Goal: Task Accomplishment & Management: Complete application form

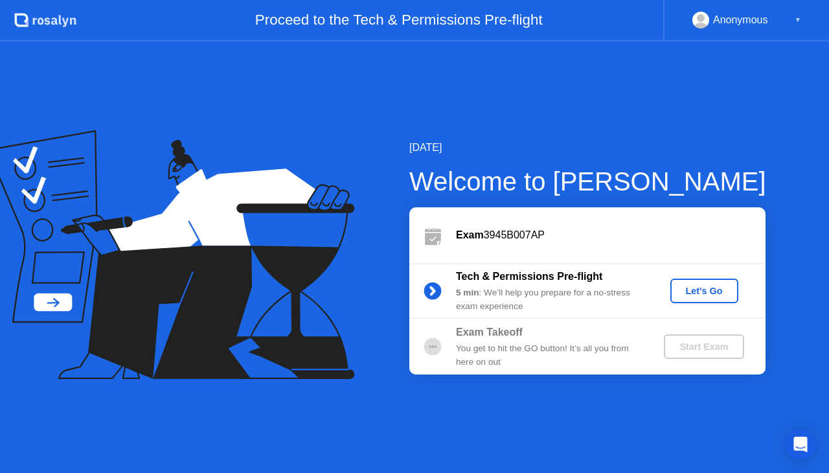
click at [730, 295] on div "Let's Go" at bounding box center [704, 290] width 58 height 10
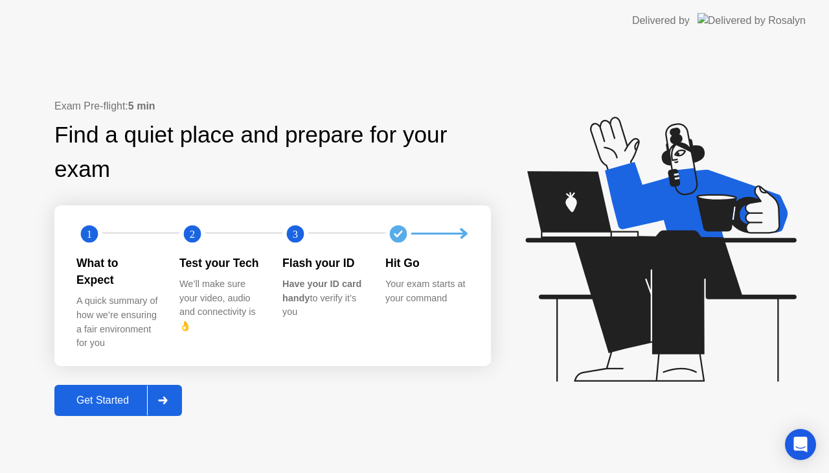
click at [173, 399] on div at bounding box center [162, 400] width 31 height 30
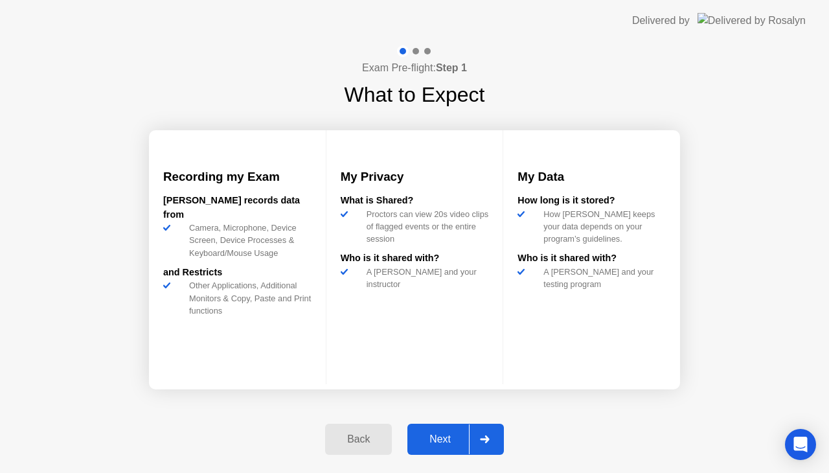
click at [484, 440] on icon at bounding box center [484, 439] width 9 height 8
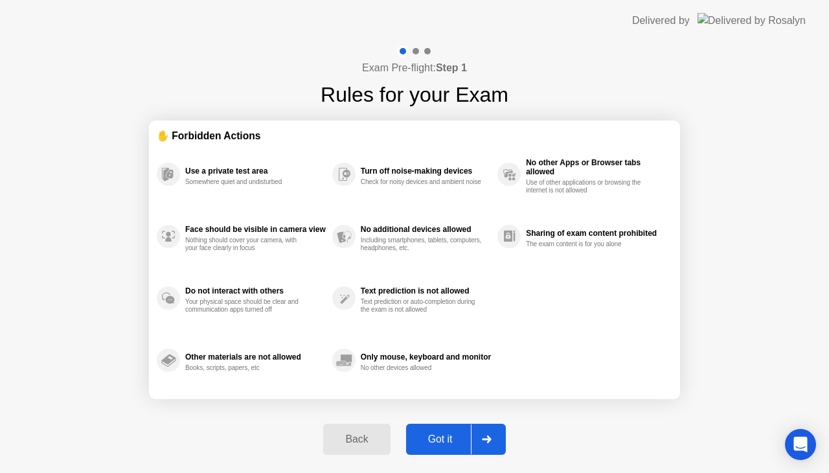
click at [484, 440] on icon at bounding box center [486, 439] width 9 height 8
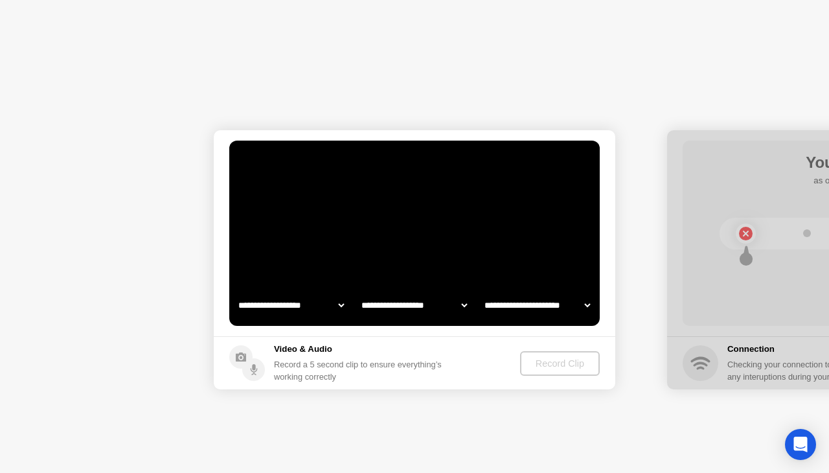
select select "**********"
select select "*******"
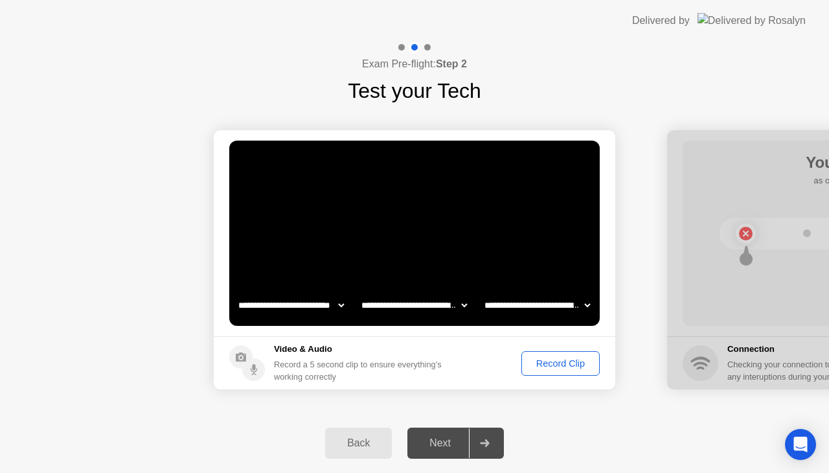
click at [479, 445] on div at bounding box center [484, 443] width 31 height 30
click at [445, 448] on div "Next" at bounding box center [440, 443] width 58 height 12
click at [488, 441] on icon at bounding box center [485, 443] width 10 height 8
click at [570, 362] on div "Record Clip" at bounding box center [560, 363] width 69 height 10
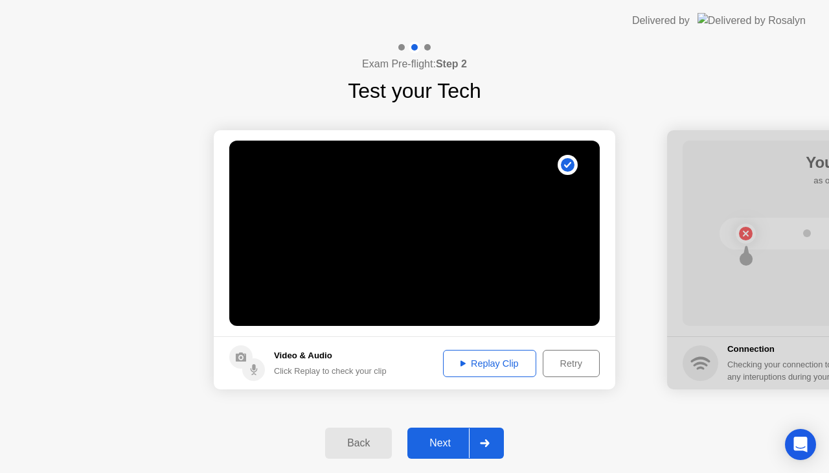
click at [479, 361] on div "Replay Clip" at bounding box center [489, 363] width 84 height 10
click at [486, 448] on div at bounding box center [484, 443] width 31 height 30
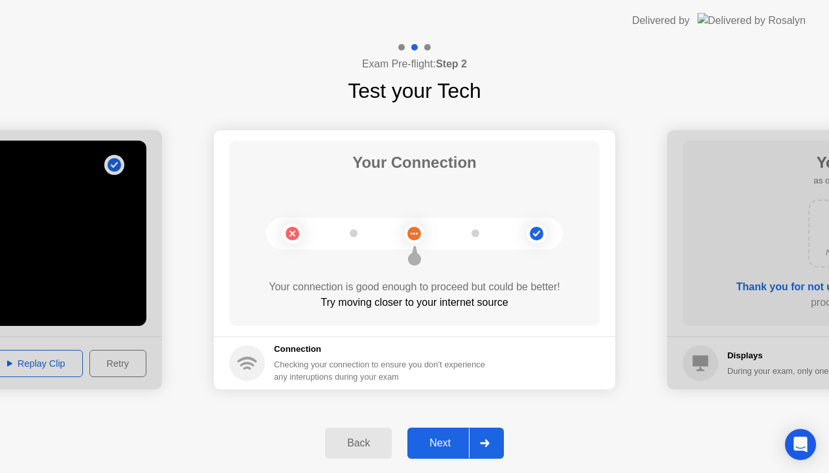
click at [532, 234] on circle at bounding box center [537, 234] width 14 height 14
click at [537, 234] on circle at bounding box center [537, 234] width 14 height 14
click at [451, 445] on div "Next" at bounding box center [440, 443] width 58 height 12
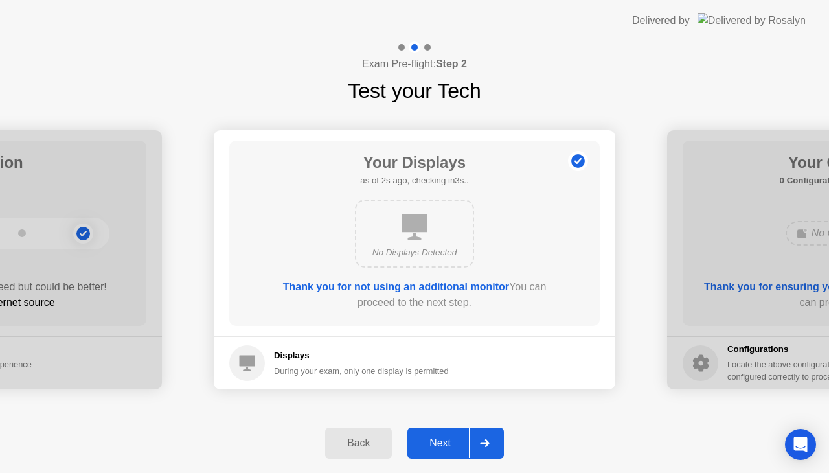
click at [451, 445] on div "Next" at bounding box center [440, 443] width 58 height 12
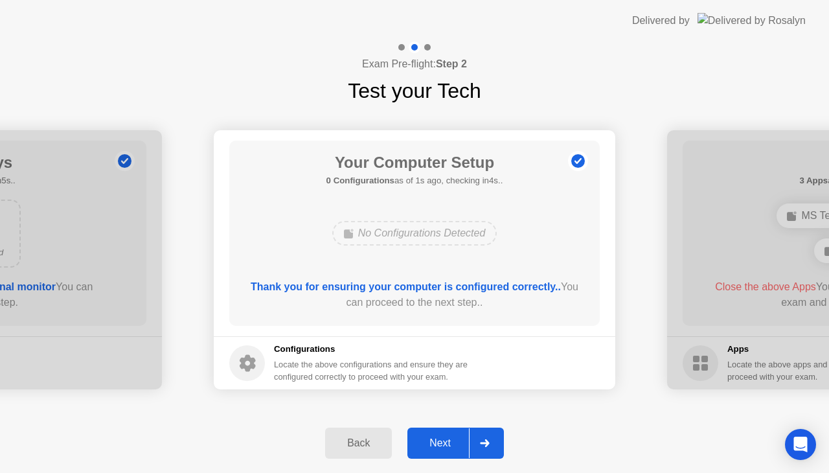
click at [451, 445] on div "Next" at bounding box center [440, 443] width 58 height 12
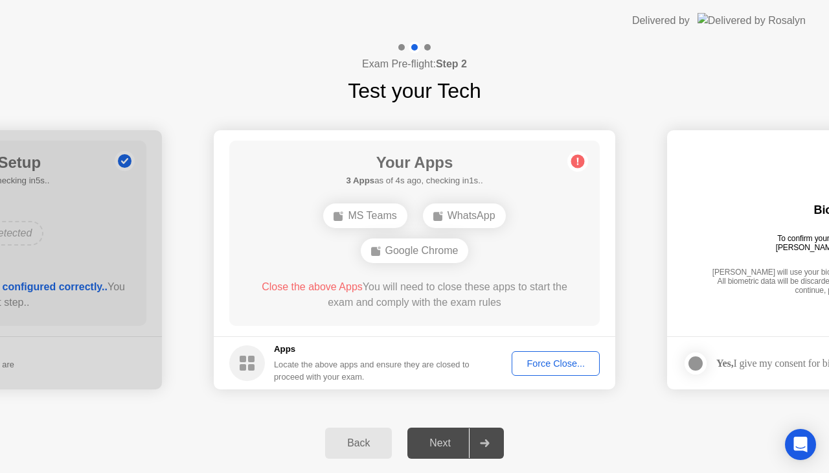
click at [467, 216] on div "WhatsApp" at bounding box center [464, 215] width 83 height 25
click at [451, 216] on div "WhatsApp" at bounding box center [464, 215] width 83 height 25
click at [420, 254] on div "Google Chrome" at bounding box center [415, 250] width 108 height 25
click at [441, 219] on rect at bounding box center [437, 216] width 9 height 9
click at [427, 253] on div "Google Chrome" at bounding box center [415, 250] width 108 height 25
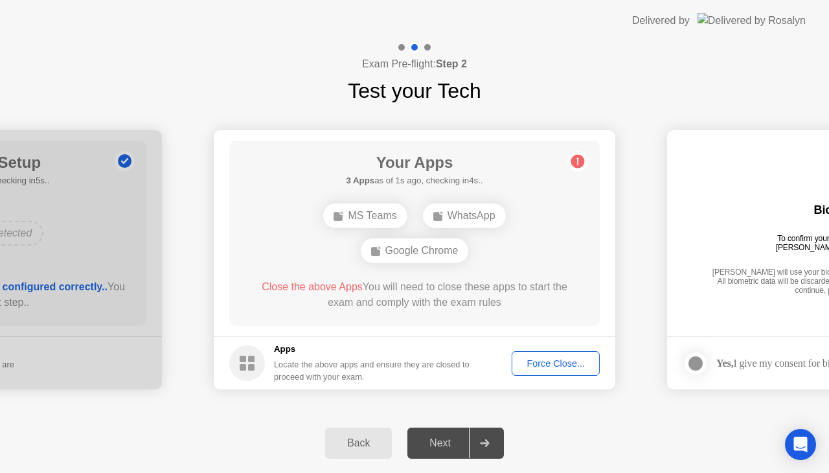
click at [427, 253] on div "Google Chrome" at bounding box center [415, 250] width 108 height 25
click at [572, 361] on div "Force Close..." at bounding box center [555, 363] width 79 height 10
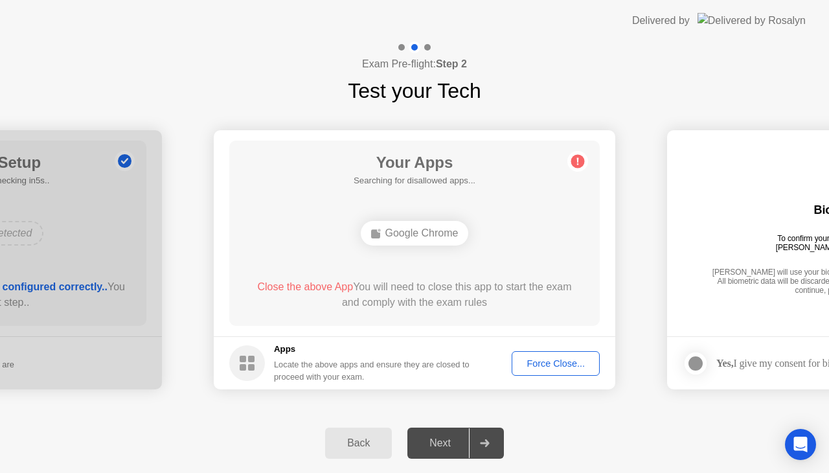
click at [530, 351] on button "Force Close..." at bounding box center [555, 363] width 88 height 25
click at [456, 439] on div "Next" at bounding box center [440, 443] width 58 height 12
click at [579, 355] on button "Force Close..." at bounding box center [555, 363] width 88 height 25
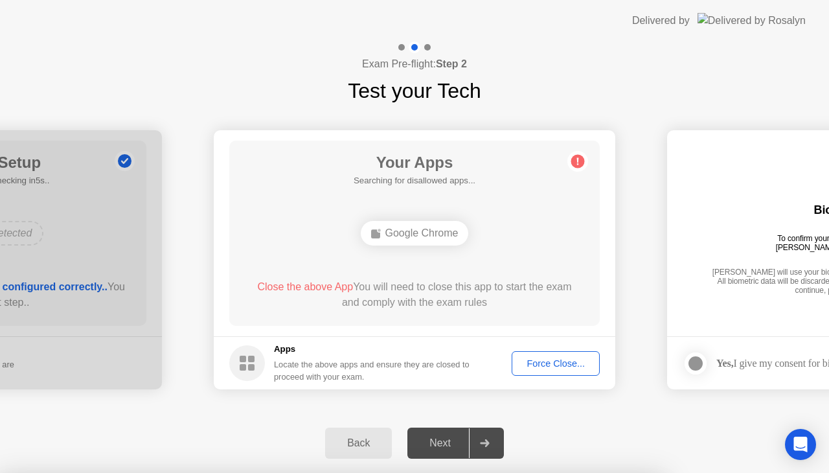
click at [445, 230] on div "Google Chrome" at bounding box center [415, 233] width 108 height 25
click at [549, 370] on button "Force Close..." at bounding box center [555, 363] width 88 height 25
click at [585, 365] on div "Force Close..." at bounding box center [555, 363] width 79 height 10
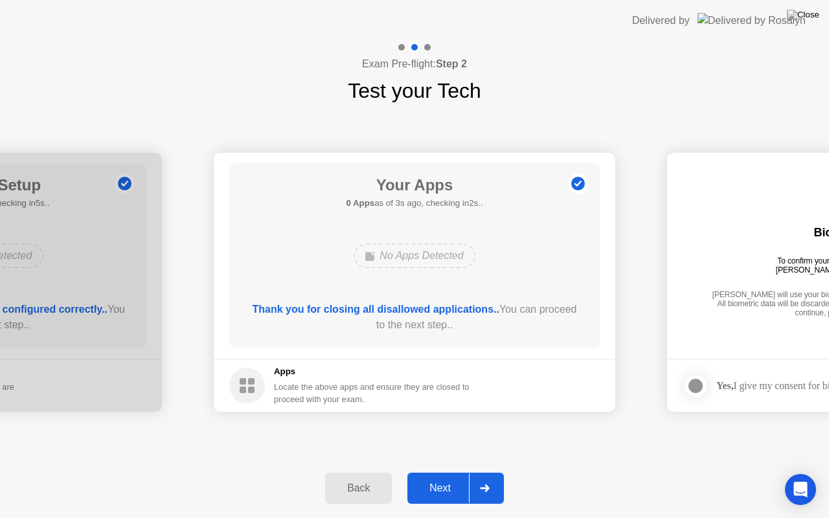
click at [481, 472] on icon at bounding box center [485, 488] width 10 height 8
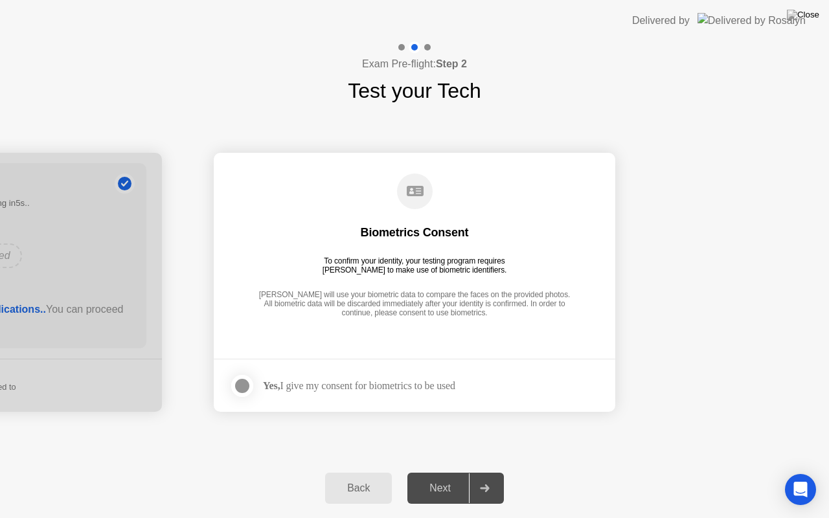
click at [245, 386] on div at bounding box center [242, 386] width 16 height 16
click at [492, 472] on div at bounding box center [484, 488] width 31 height 30
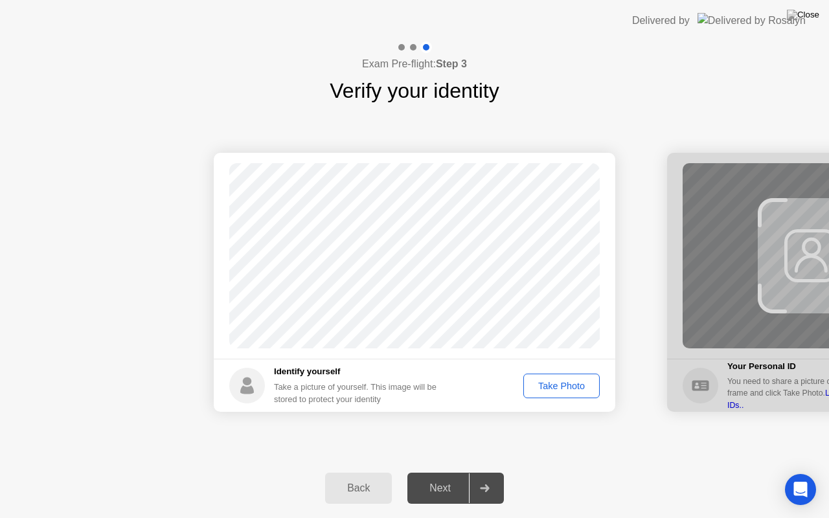
click at [572, 388] on div "Take Photo" at bounding box center [561, 386] width 67 height 10
click at [582, 192] on circle at bounding box center [578, 183] width 20 height 20
click at [577, 183] on circle at bounding box center [578, 184] width 14 height 14
click at [492, 472] on div at bounding box center [484, 488] width 31 height 30
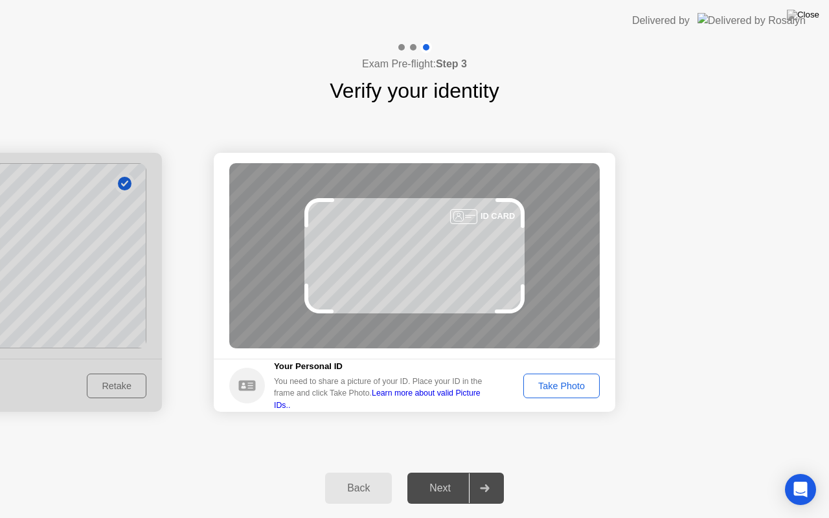
click at [553, 385] on div "Take Photo" at bounding box center [561, 386] width 67 height 10
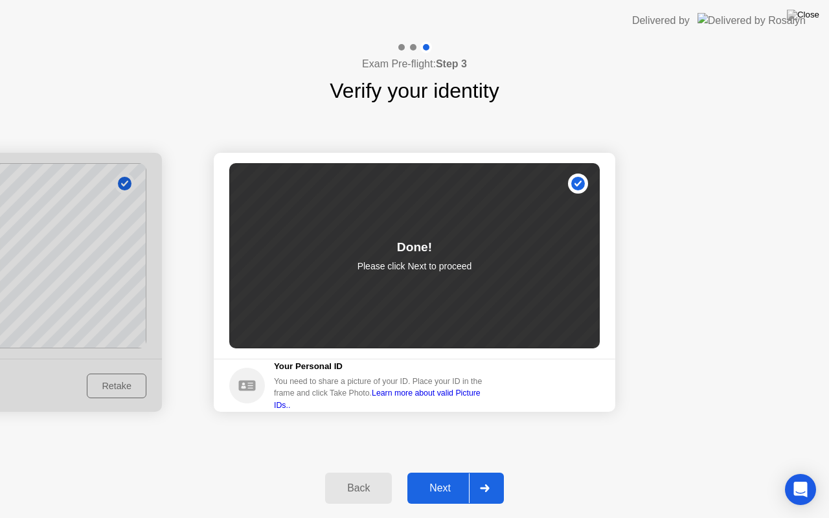
click at [495, 472] on div at bounding box center [484, 488] width 31 height 30
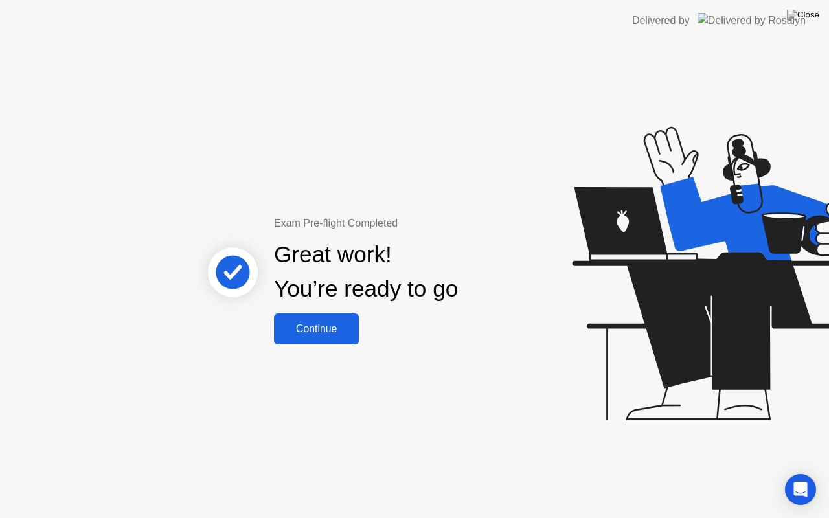
click at [329, 331] on div "Continue" at bounding box center [316, 329] width 77 height 12
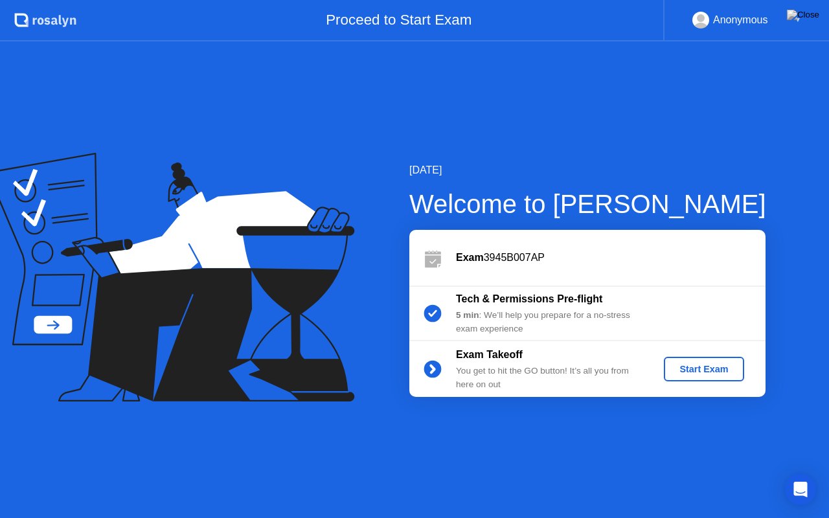
click at [698, 372] on div "Start Exam" at bounding box center [703, 369] width 69 height 10
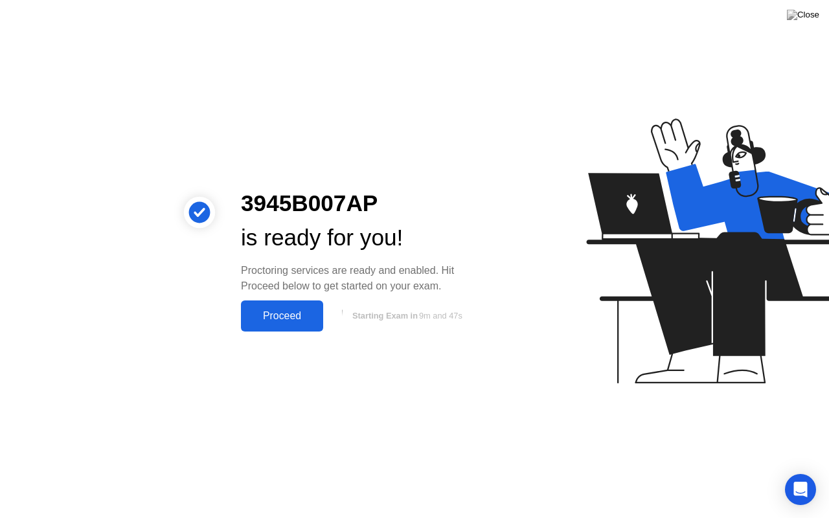
click at [278, 313] on div "Proceed" at bounding box center [282, 316] width 74 height 12
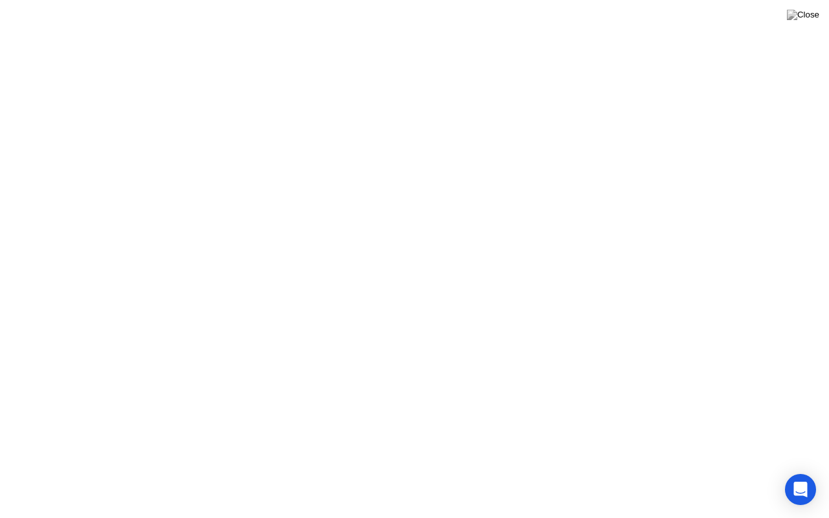
click div "Got it!"
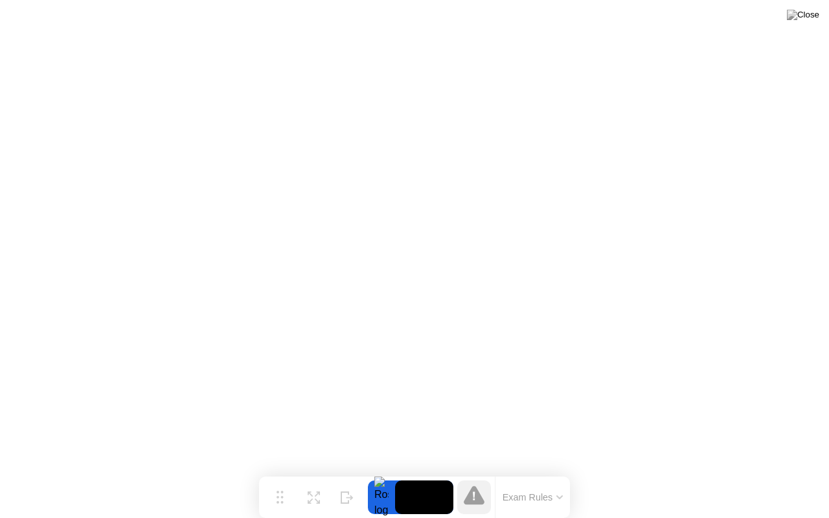
click at [487, 472] on div at bounding box center [474, 497] width 34 height 34
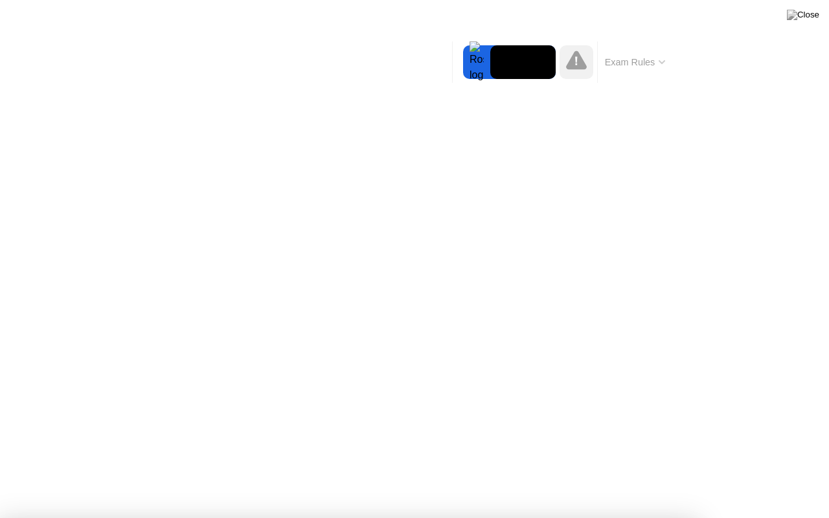
click at [823, 472] on div at bounding box center [414, 518] width 829 height 0
click at [523, 66] on video at bounding box center [522, 62] width 65 height 34
